Goal: Transaction & Acquisition: Book appointment/travel/reservation

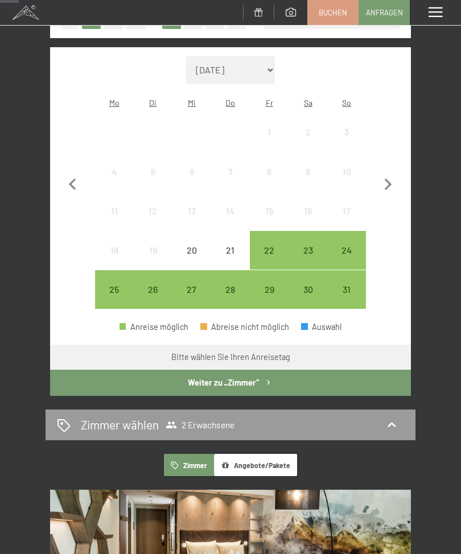
scroll to position [198, 0]
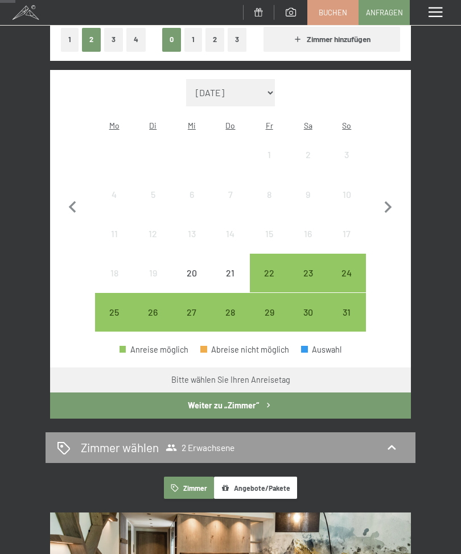
click at [391, 210] on icon "button" at bounding box center [388, 208] width 24 height 24
select select "2025-09-01"
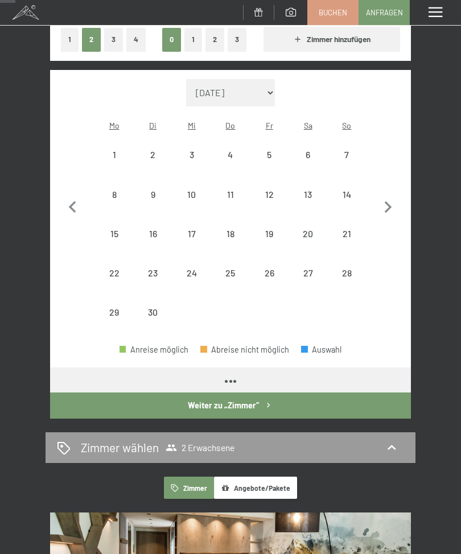
click at [391, 206] on icon "button" at bounding box center [388, 208] width 24 height 24
select select "2025-10-01"
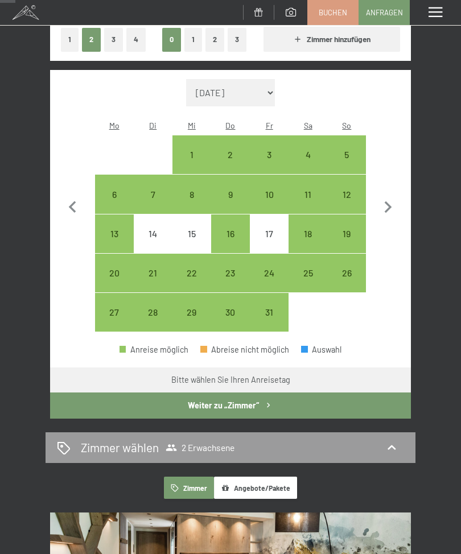
click at [110, 190] on div "6" at bounding box center [114, 208] width 36 height 36
select select "2025-10-01"
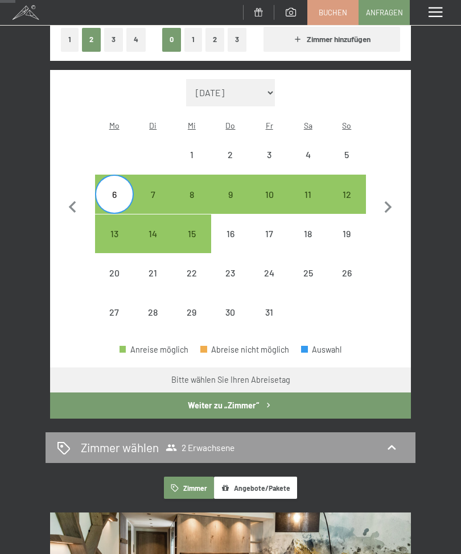
click at [352, 190] on div "12" at bounding box center [346, 208] width 36 height 36
select select "2025-10-01"
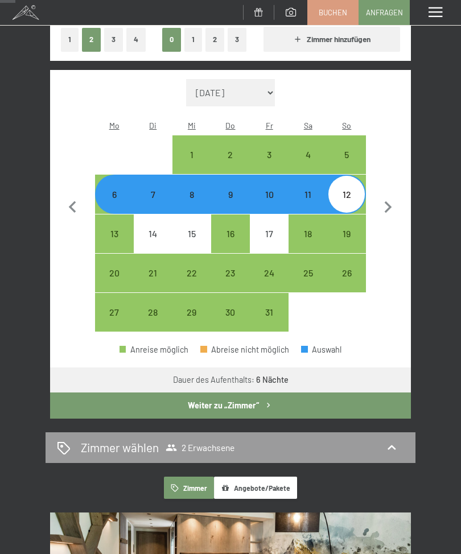
click at [245, 439] on div "Zimmer wählen 2 Erwachsene" at bounding box center [230, 447] width 347 height 17
select select "2025-10-01"
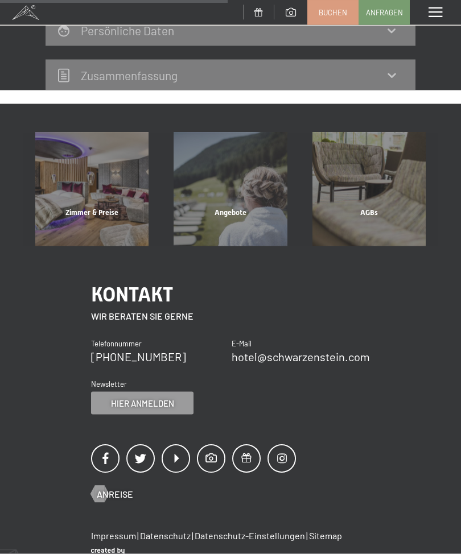
scroll to position [209, 0]
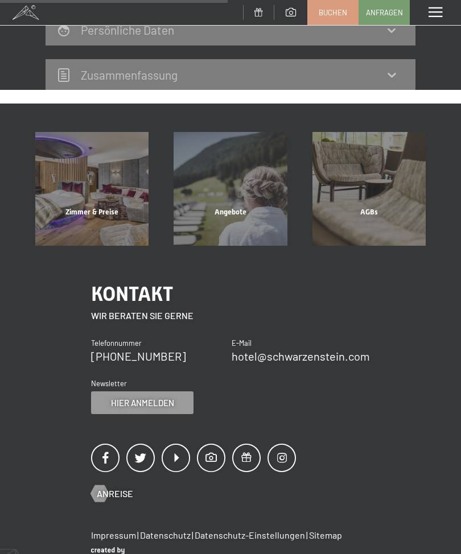
click at [237, 211] on div "Angebote" at bounding box center [230, 226] width 138 height 39
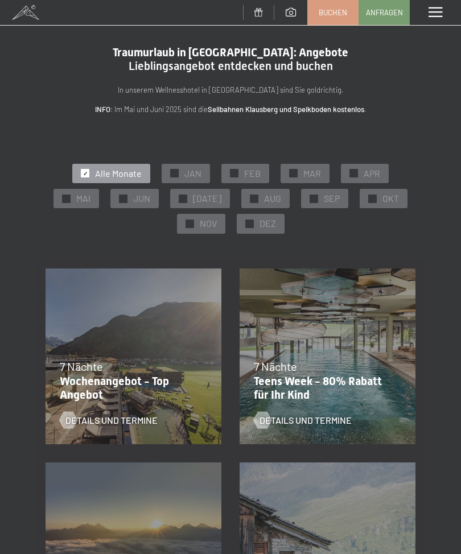
click at [376, 196] on div "✓ OKT" at bounding box center [384, 198] width 48 height 19
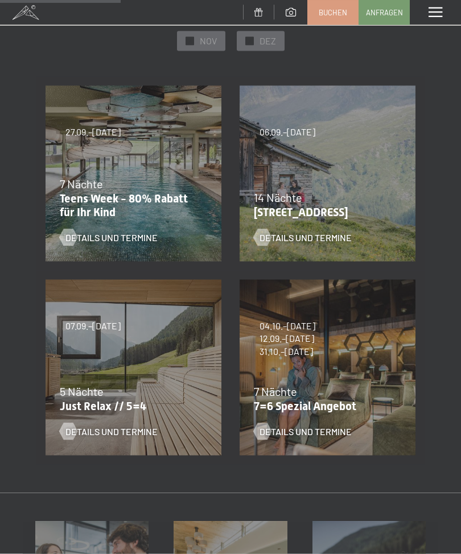
scroll to position [184, 0]
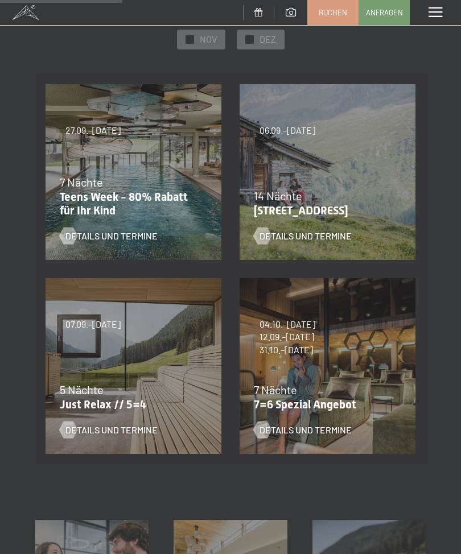
click at [148, 382] on div "5 Nächte" at bounding box center [131, 390] width 142 height 16
click at [145, 369] on div "07.09.–03.10.2025 21.12.–26.12.2025 11.01.–23.01.2026 08.03.–27.03.2026 08.11.–…" at bounding box center [133, 366] width 194 height 194
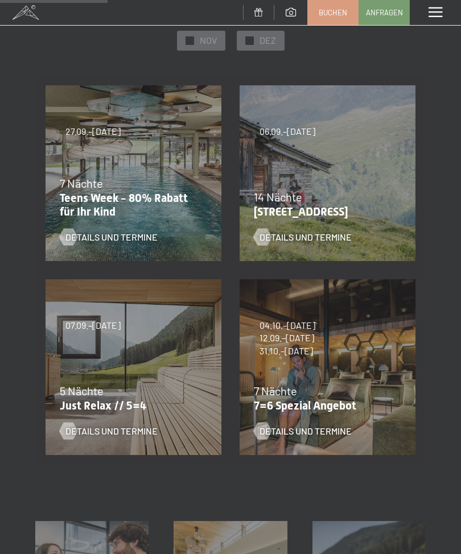
click at [142, 396] on div "5 Nächte" at bounding box center [131, 391] width 142 height 16
click at [133, 425] on span "Details und Termine" at bounding box center [111, 431] width 92 height 13
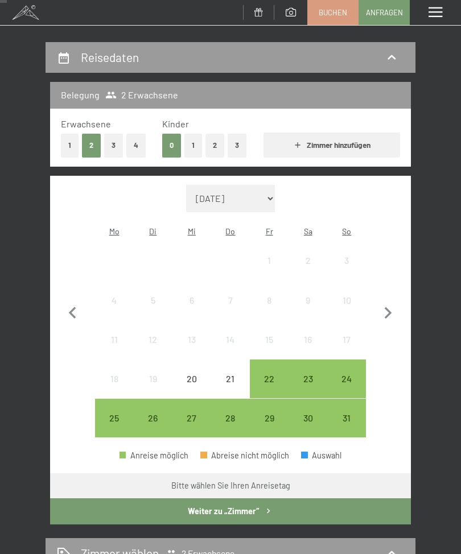
scroll to position [96, 0]
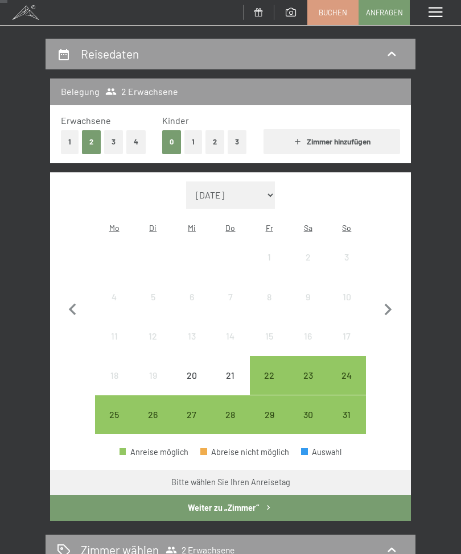
click at [394, 306] on icon "button" at bounding box center [388, 310] width 24 height 24
select select "2025-09-01"
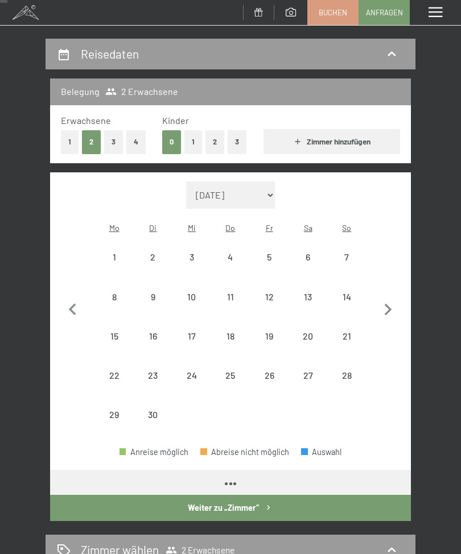
select select "2025-09-01"
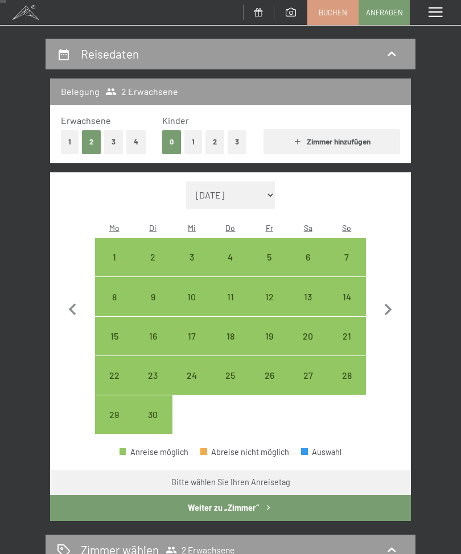
click at [392, 299] on icon "button" at bounding box center [388, 310] width 24 height 24
select select "2025-10-01"
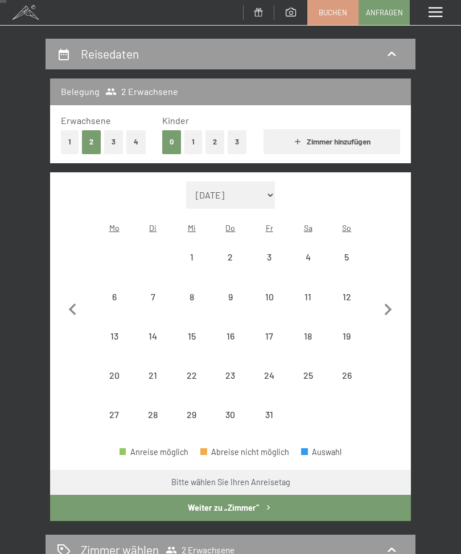
select select "2025-10-01"
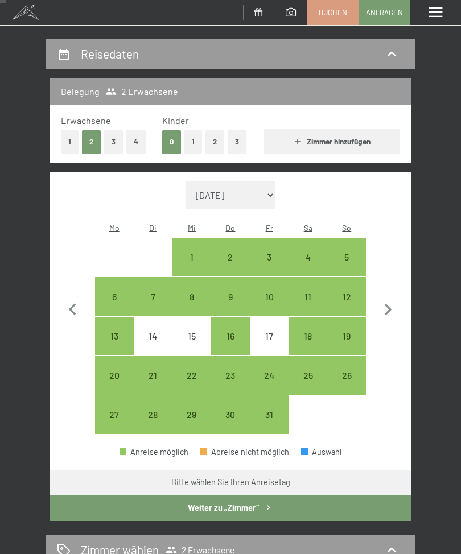
click at [350, 239] on div "5" at bounding box center [346, 257] width 36 height 36
select select "2025-10-01"
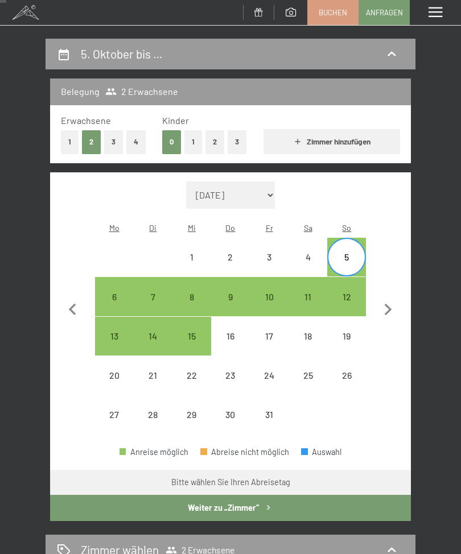
click at [312, 292] on div "11" at bounding box center [308, 310] width 36 height 36
select select "2025-10-01"
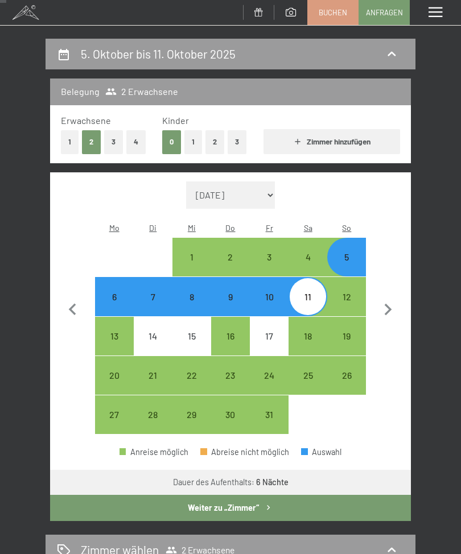
click at [242, 495] on button "Weiter zu „Zimmer“" at bounding box center [230, 508] width 361 height 26
select select "2025-10-01"
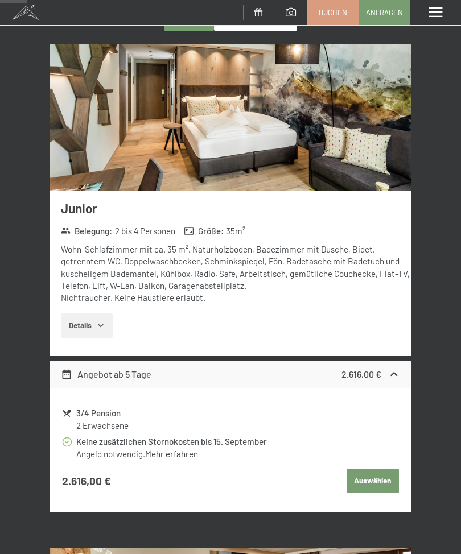
scroll to position [213, 0]
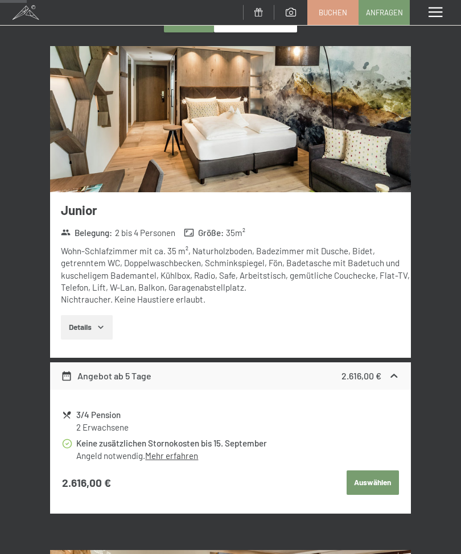
click at [381, 461] on tr "3/4 Pension 2 Erwachsene Keine zusätzlichen Stornokosten bis 15. September Ange…" at bounding box center [230, 452] width 337 height 90
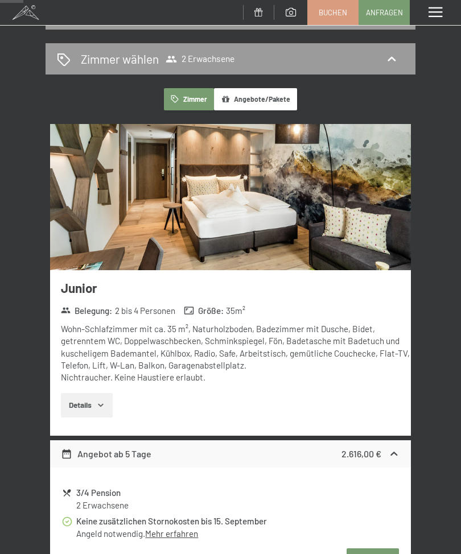
scroll to position [216, 0]
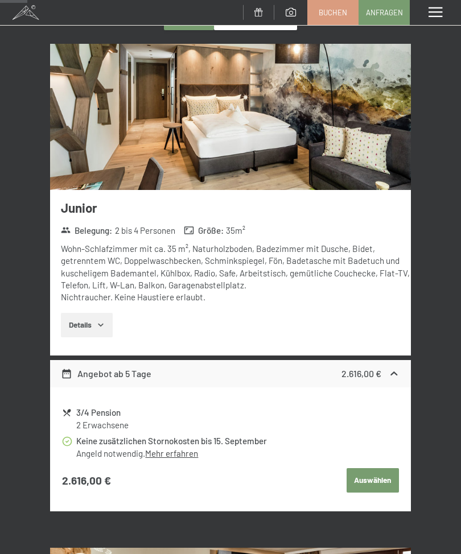
click at [377, 480] on button "Auswählen" at bounding box center [373, 480] width 52 height 25
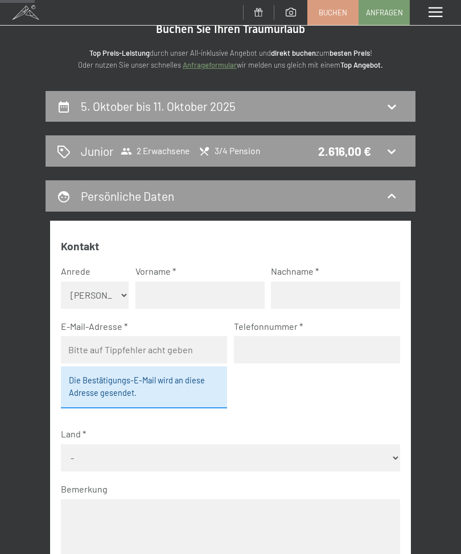
scroll to position [0, 0]
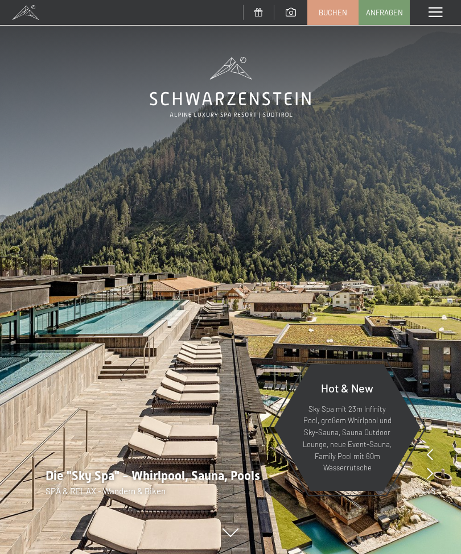
click at [291, 14] on span at bounding box center [291, 12] width 10 height 9
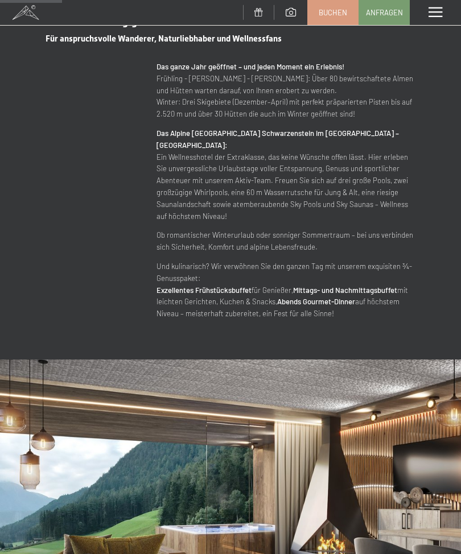
scroll to position [880, 0]
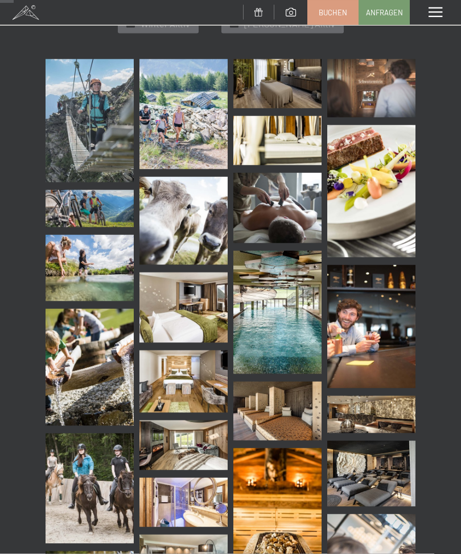
scroll to position [296, 0]
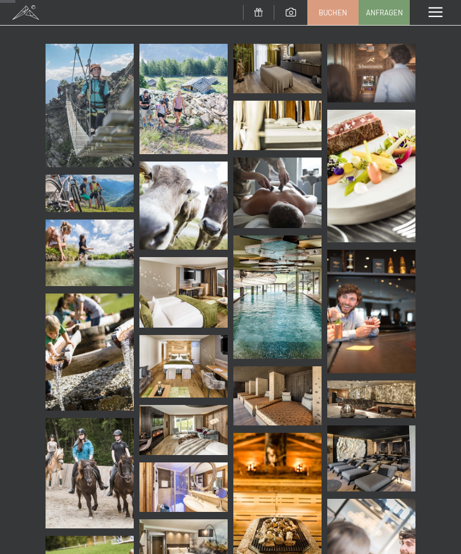
click at [277, 327] on img at bounding box center [277, 297] width 88 height 123
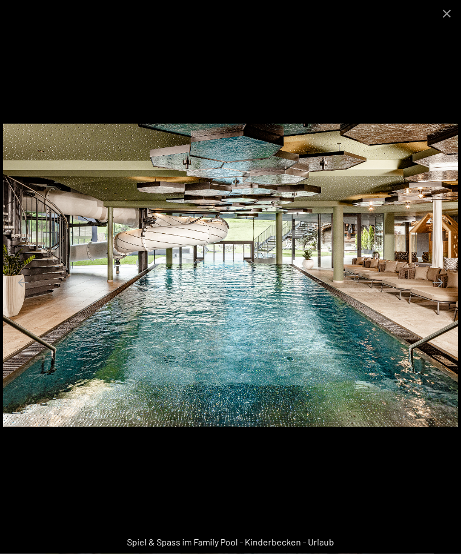
scroll to position [0, 0]
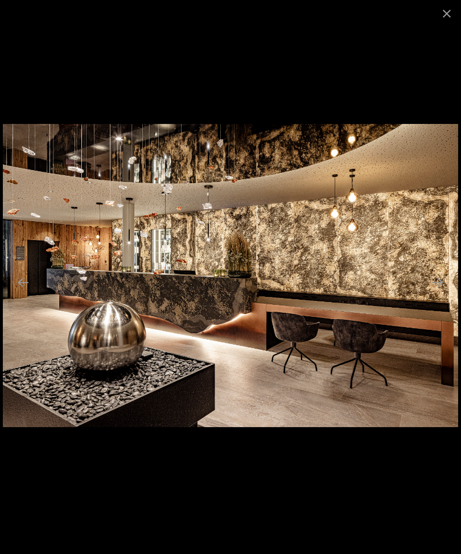
click at [456, 16] on button "Close gallery" at bounding box center [446, 13] width 28 height 27
